Goal: Browse casually

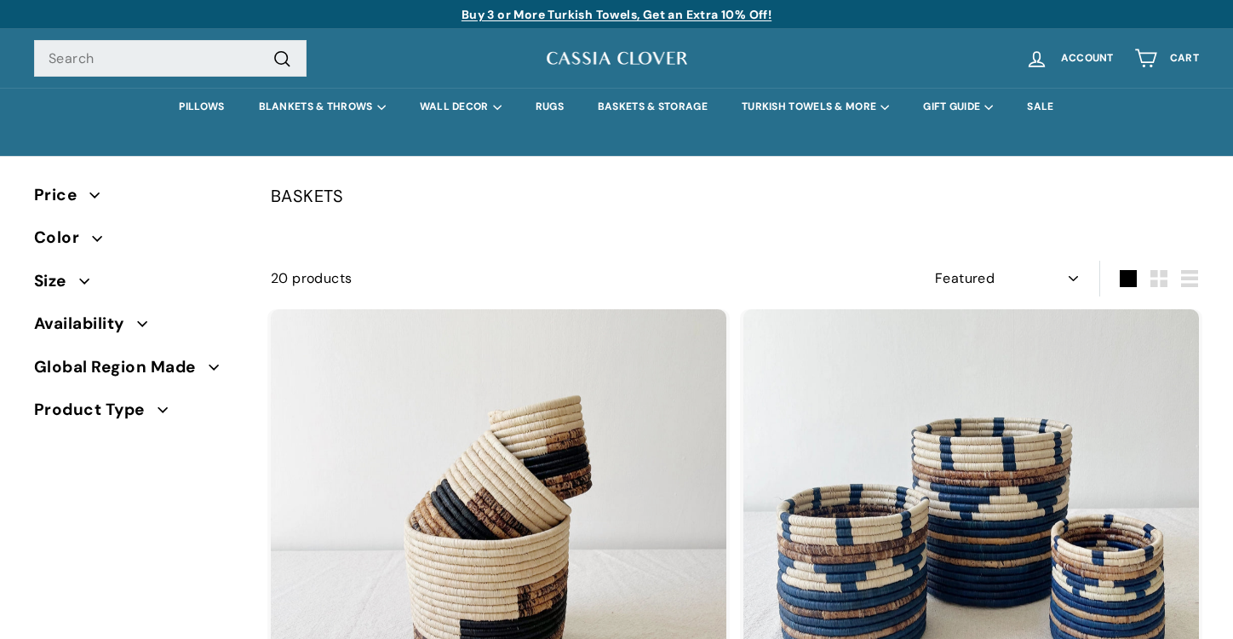
select select "manual"
click at [649, 112] on link "BASKETS & STORAGE" at bounding box center [653, 107] width 144 height 38
select select "manual"
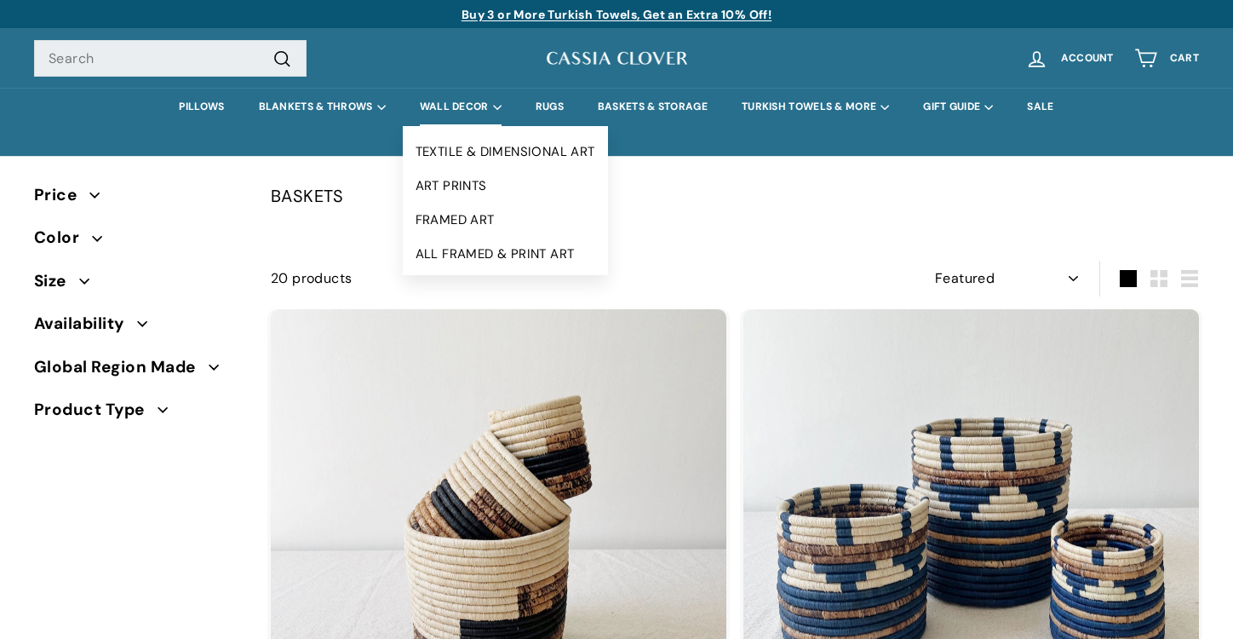
click at [468, 103] on summary "WALL DECOR" at bounding box center [461, 107] width 116 height 38
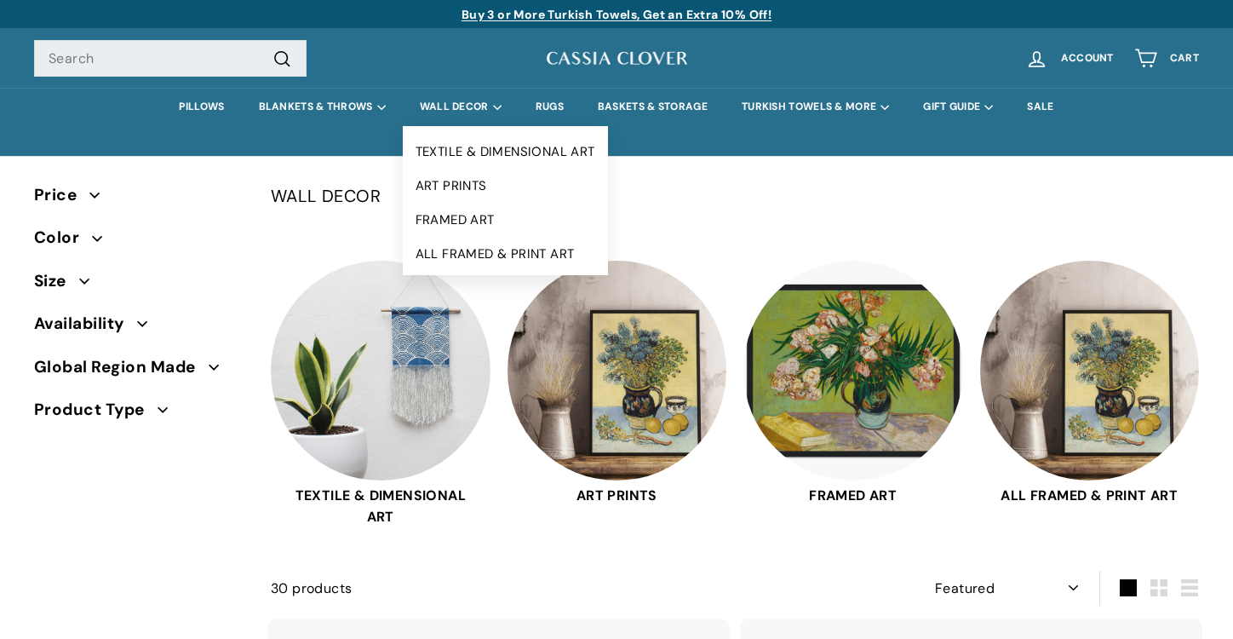
select select "manual"
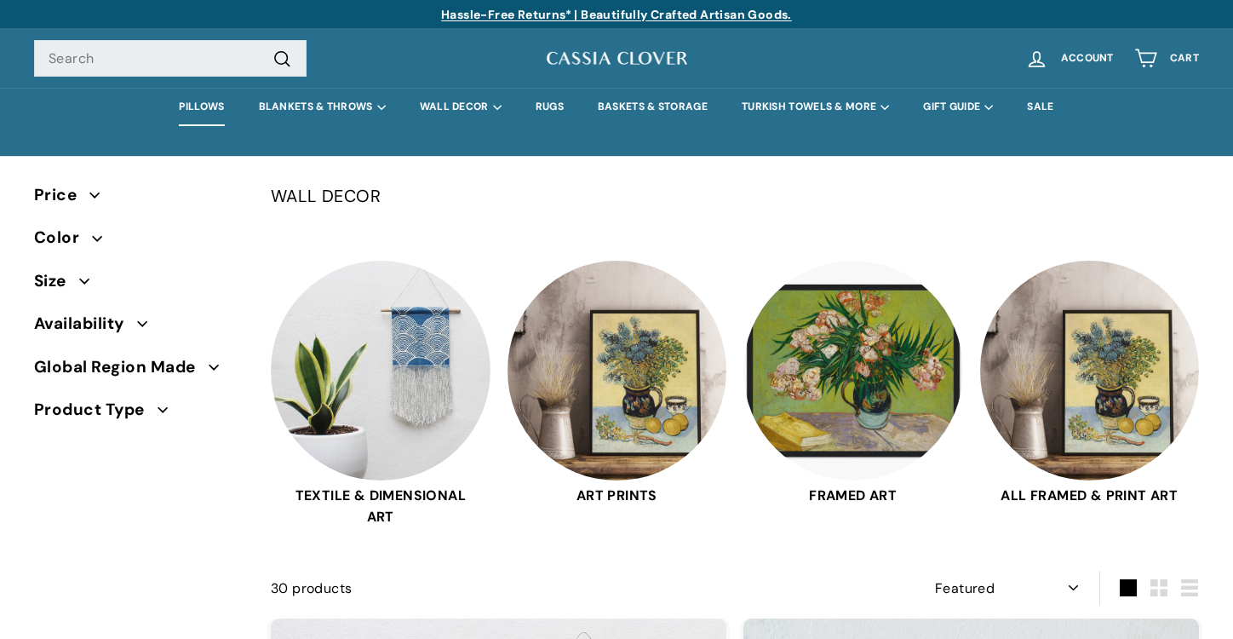
click at [200, 107] on link "PILLOWS" at bounding box center [201, 107] width 79 height 38
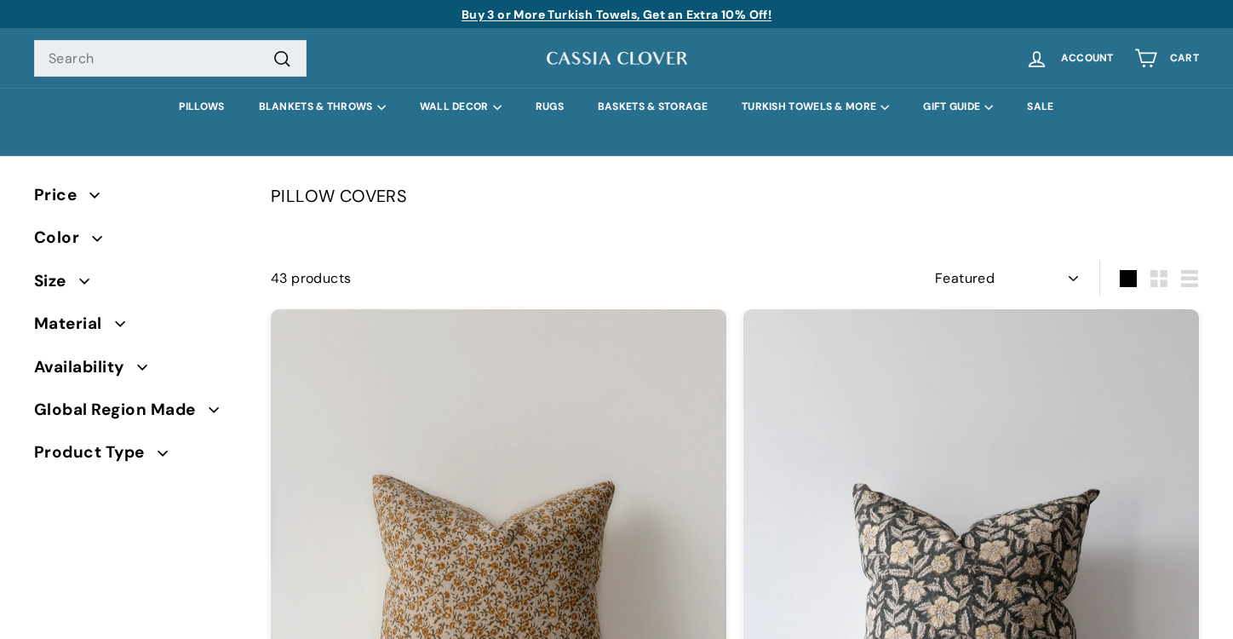
select select "manual"
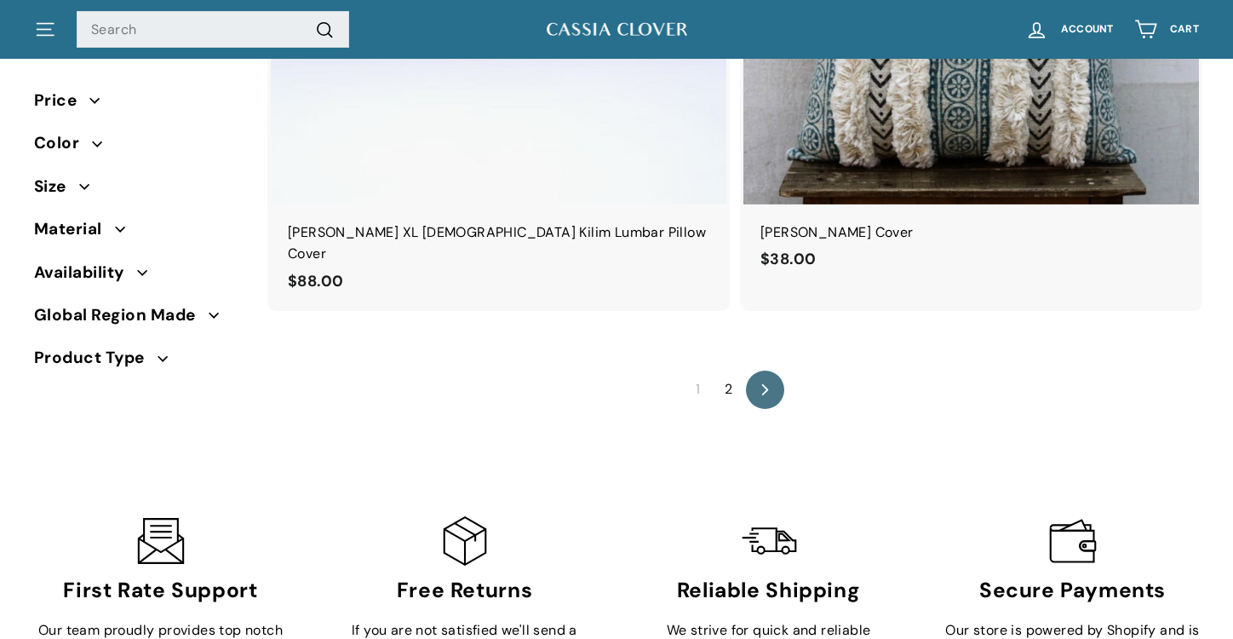
scroll to position [11037, 0]
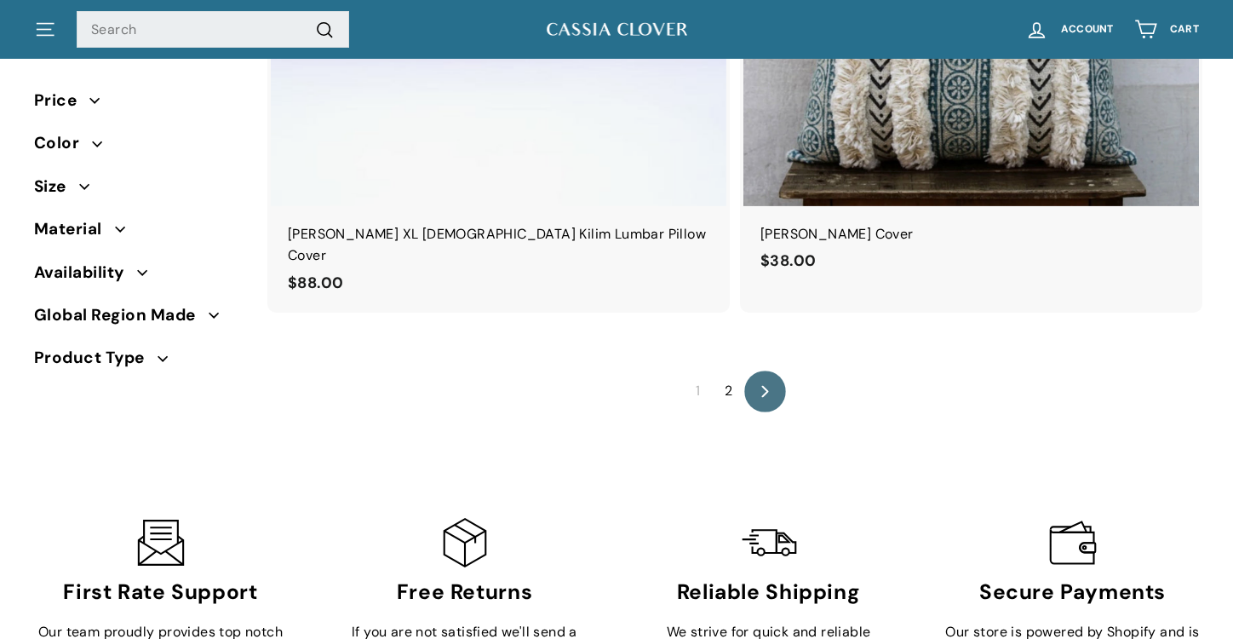
click at [767, 385] on icon at bounding box center [765, 391] width 7 height 12
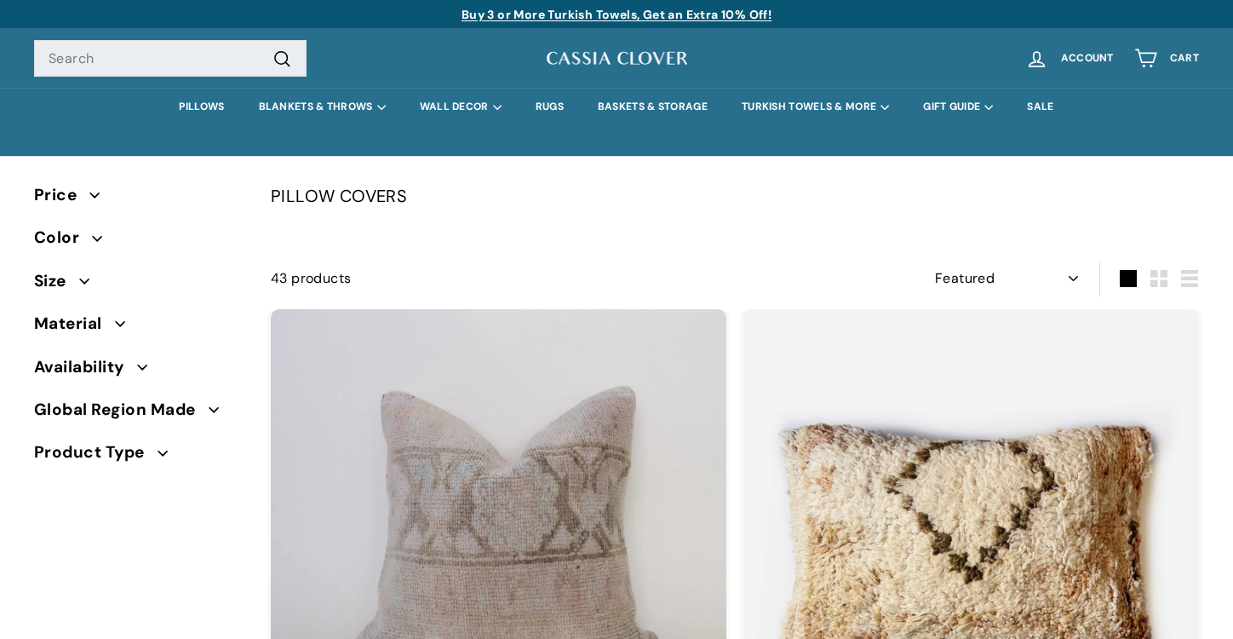
select select "manual"
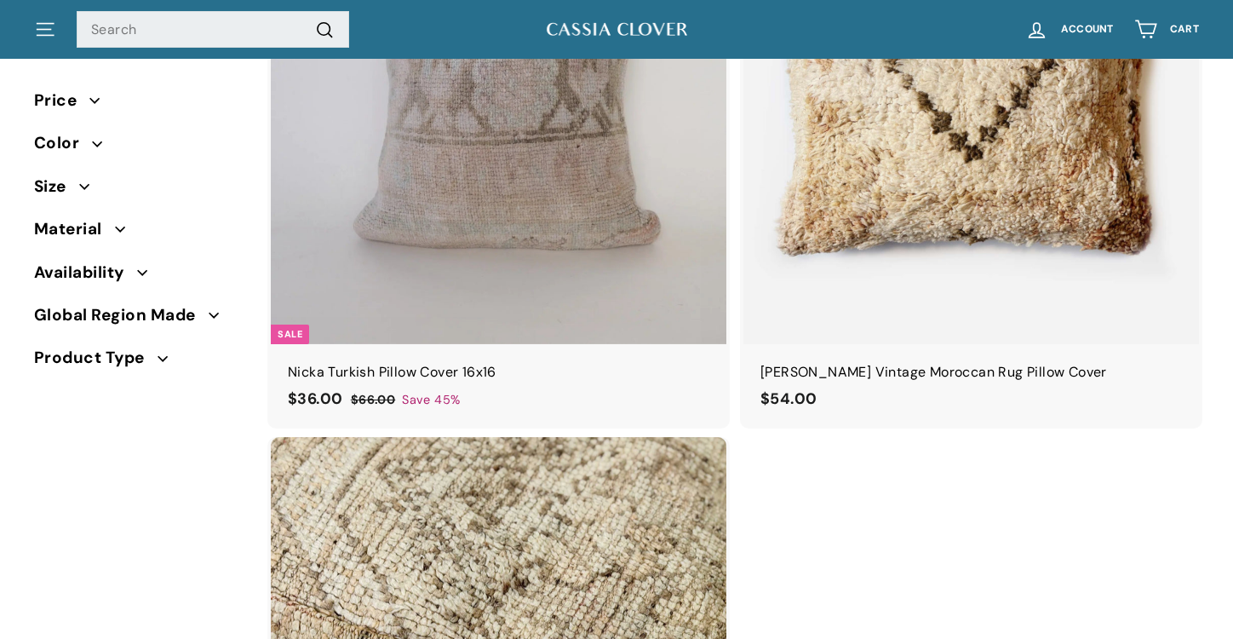
scroll to position [417, 0]
